Goal: Information Seeking & Learning: Learn about a topic

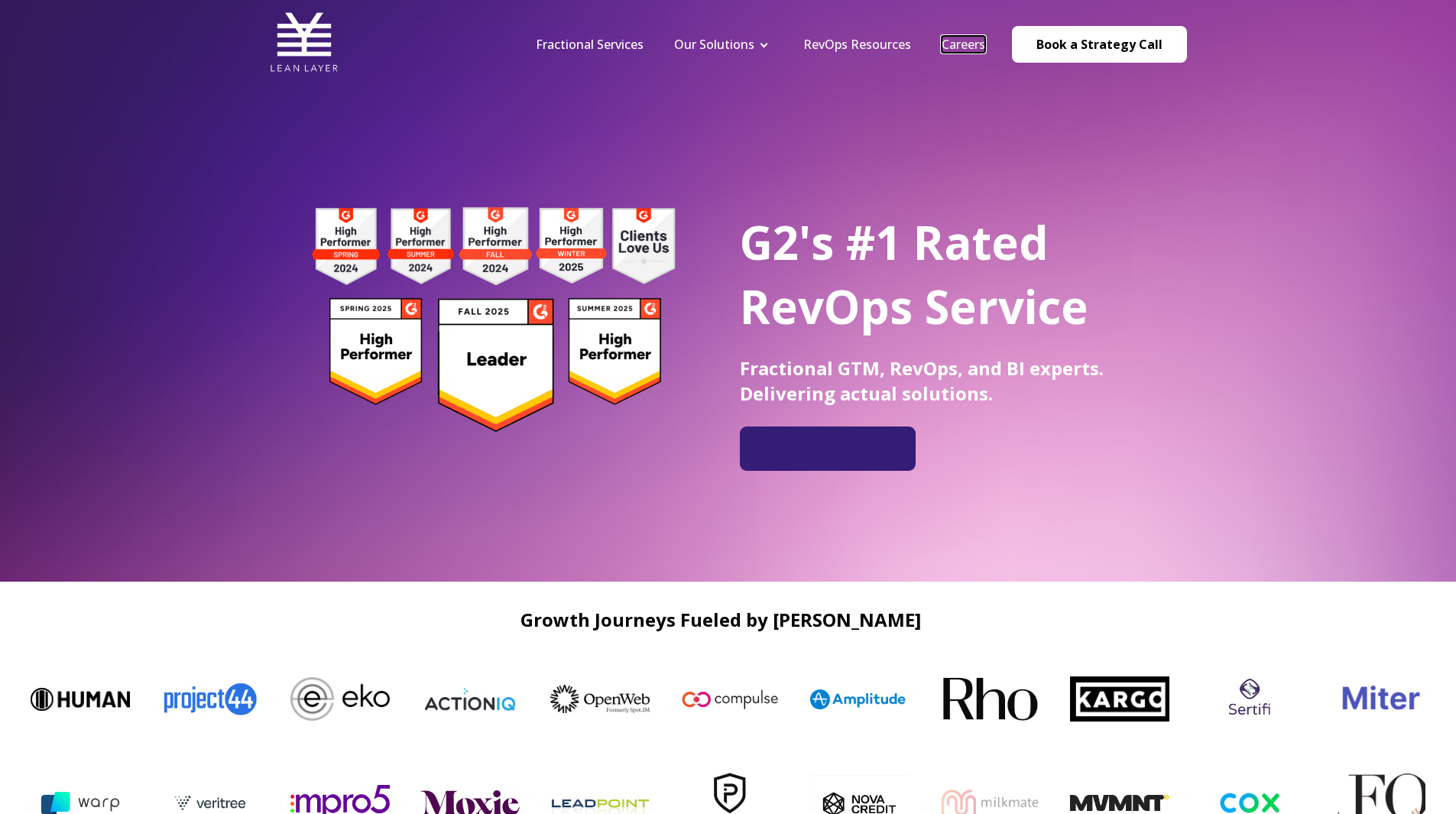
click at [960, 41] on link "Careers" at bounding box center [963, 44] width 43 height 17
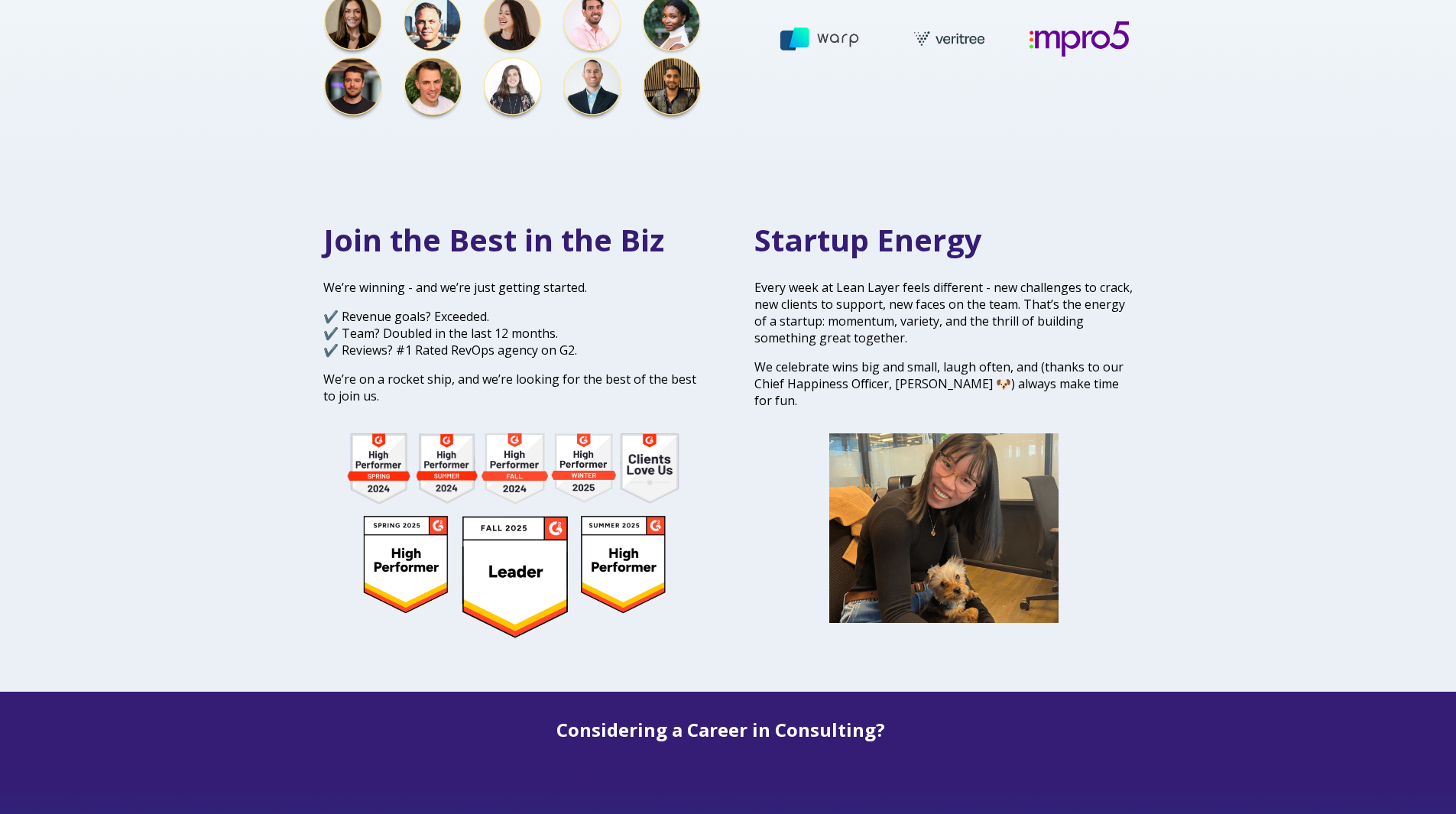
scroll to position [841, 0]
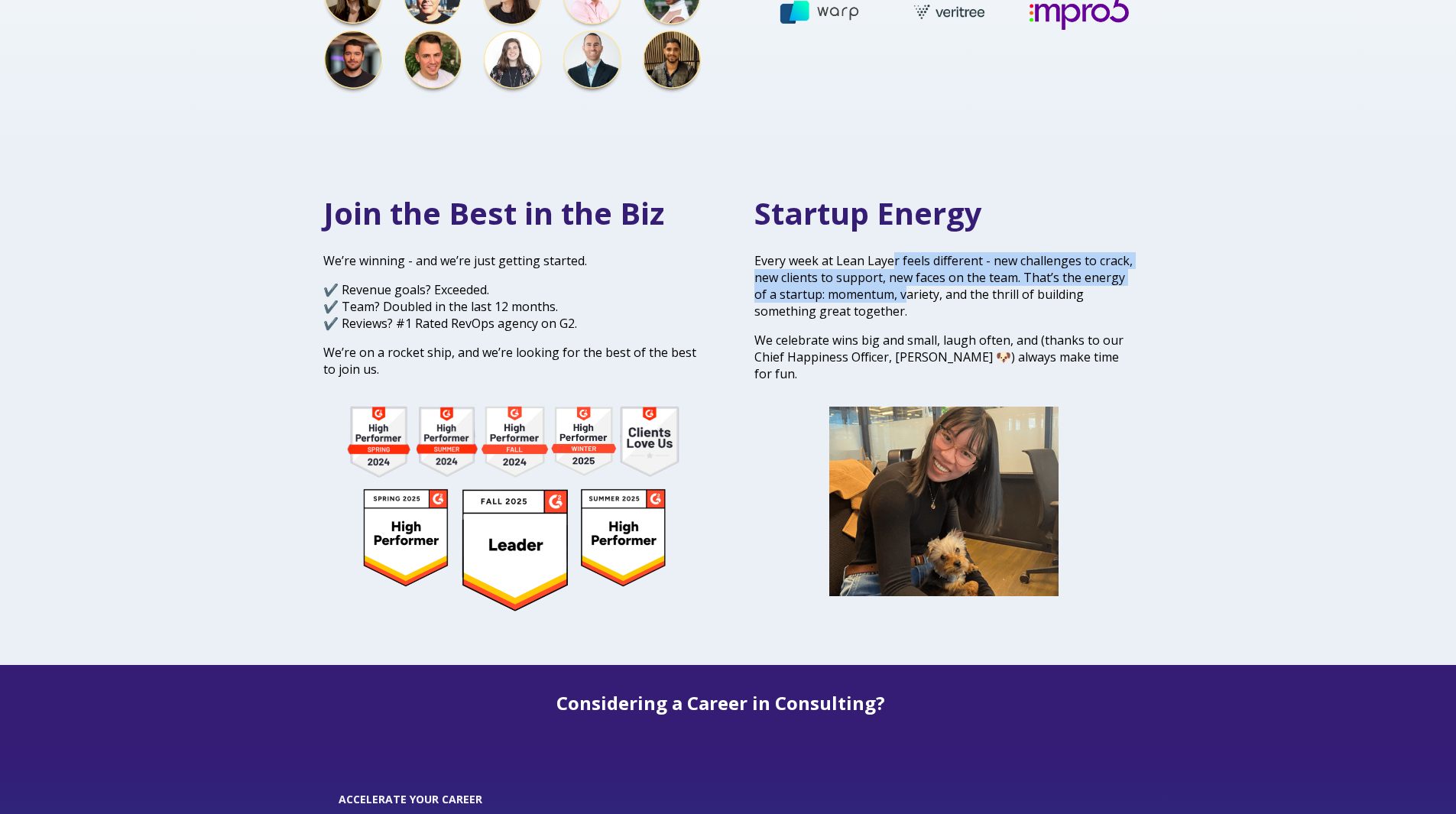
drag, startPoint x: 894, startPoint y: 236, endPoint x: 904, endPoint y: 270, distance: 35.4
click at [904, 270] on div "Startup Energy Every week at Lean Layer feels different - new challenges to cra…" at bounding box center [944, 287] width 379 height 190
click at [904, 270] on p "Every week at Lean Layer feels different - new challenges to crack, new clients…" at bounding box center [944, 286] width 379 height 67
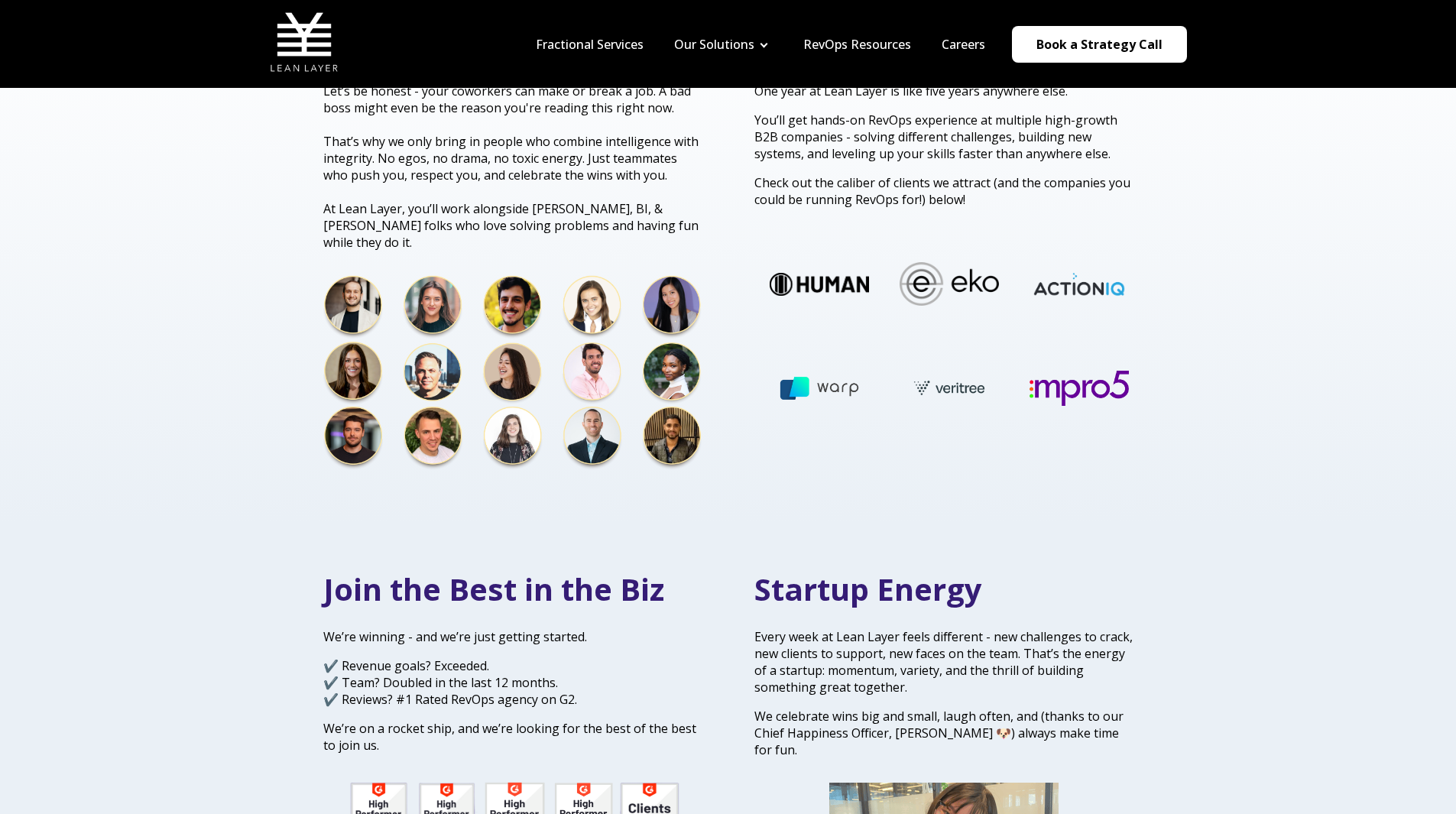
scroll to position [458, 0]
